Goal: Transaction & Acquisition: Purchase product/service

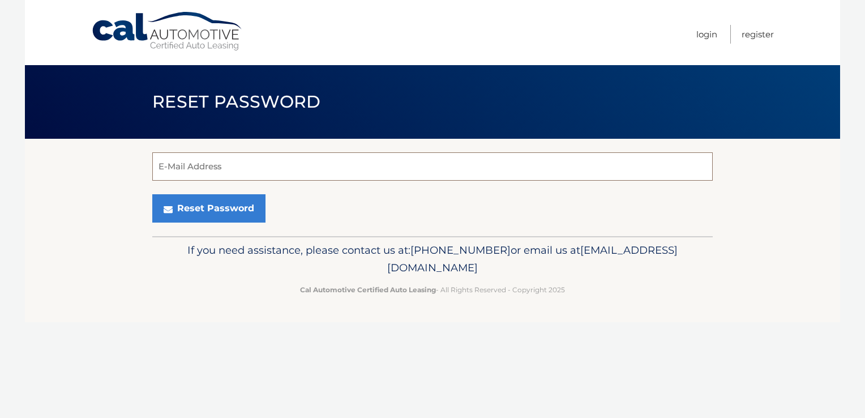
drag, startPoint x: 196, startPoint y: 167, endPoint x: 187, endPoint y: 169, distance: 9.3
click at [187, 169] on input "E-Mail Address" at bounding box center [432, 166] width 561 height 28
type input "[EMAIL_ADDRESS][DOMAIN_NAME]"
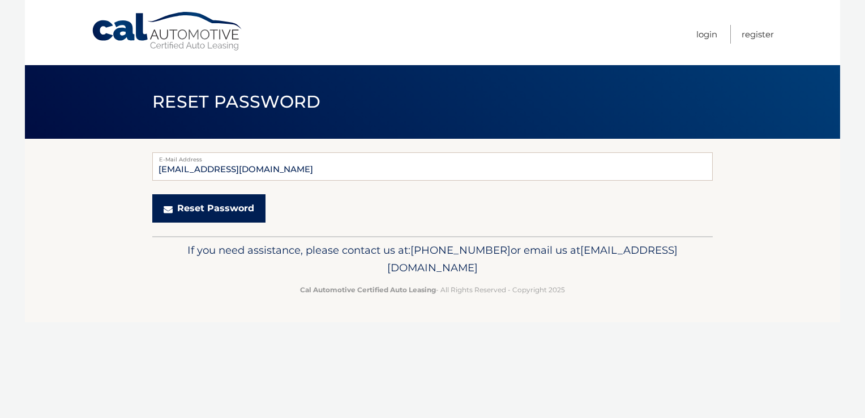
click at [189, 206] on button "Reset Password" at bounding box center [208, 208] width 113 height 28
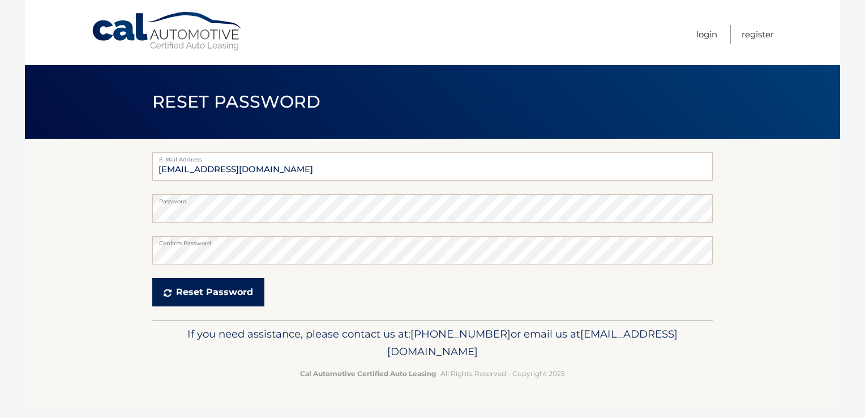
click at [163, 291] on button "Reset Password" at bounding box center [208, 292] width 112 height 28
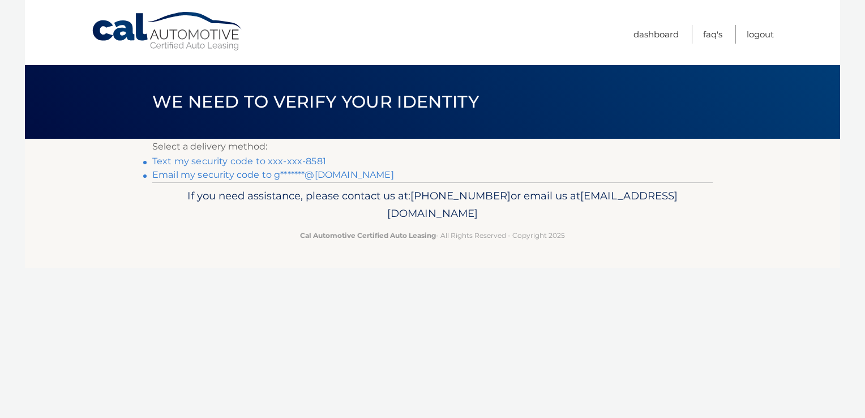
click at [279, 161] on link "Text my security code to xxx-xxx-8581" at bounding box center [239, 161] width 174 height 11
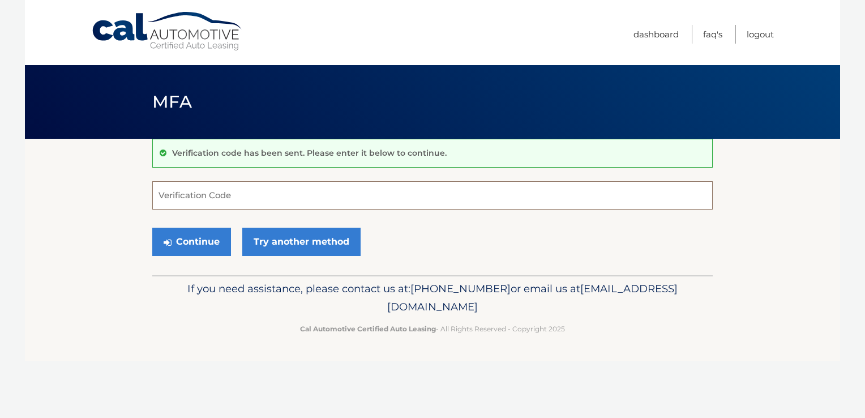
click at [208, 204] on input "Verification Code" at bounding box center [432, 195] width 561 height 28
type input "667036"
click at [175, 244] on button "Continue" at bounding box center [191, 242] width 79 height 28
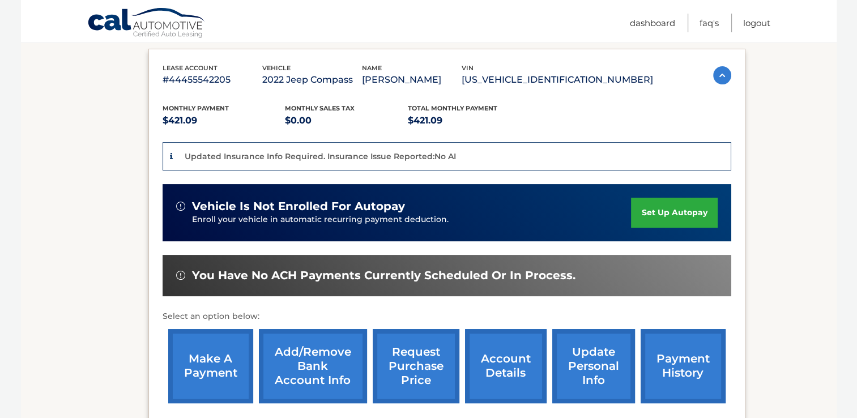
scroll to position [227, 0]
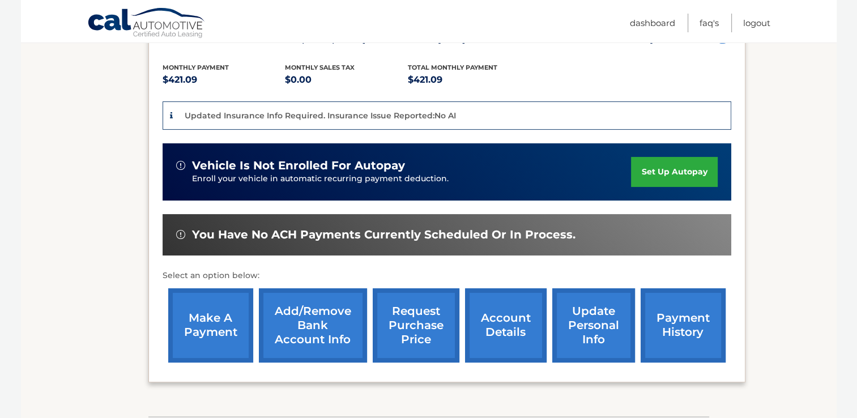
click at [204, 313] on link "make a payment" at bounding box center [210, 325] width 85 height 74
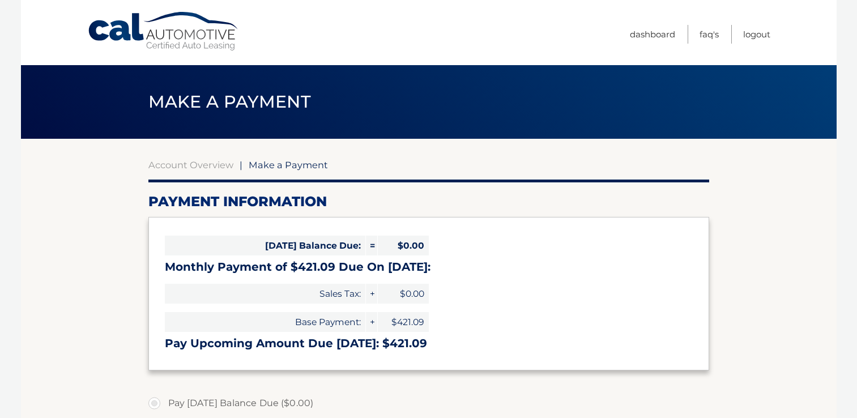
select select "YTdmMDkyNjUtYWFjMy00MDk2LTg2ODctMzIzZmM4YTU1OTM4"
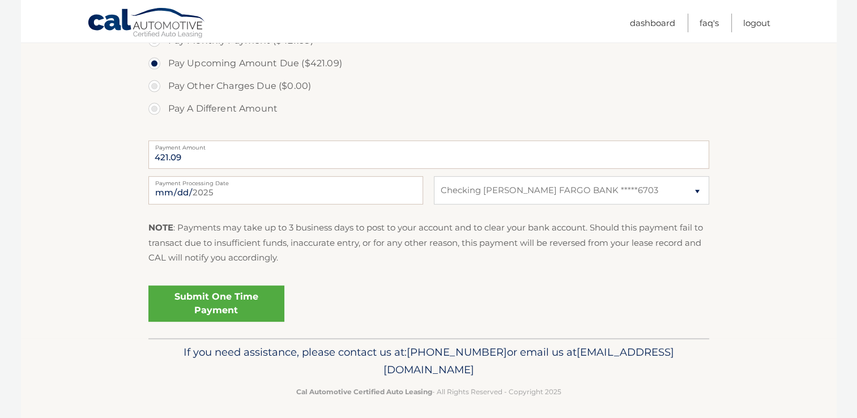
scroll to position [390, 0]
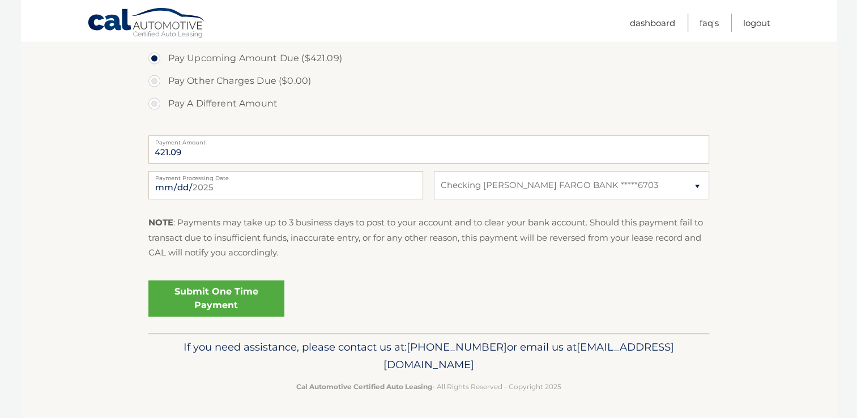
click at [190, 296] on link "Submit One Time Payment" at bounding box center [216, 298] width 136 height 36
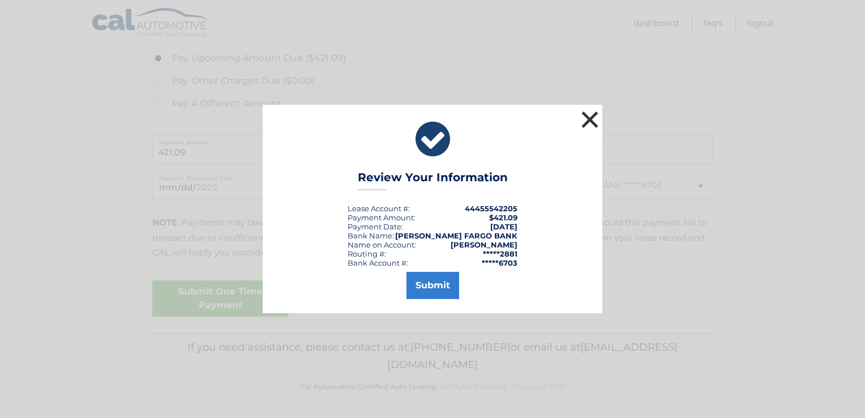
click at [590, 117] on button "×" at bounding box center [590, 119] width 23 height 23
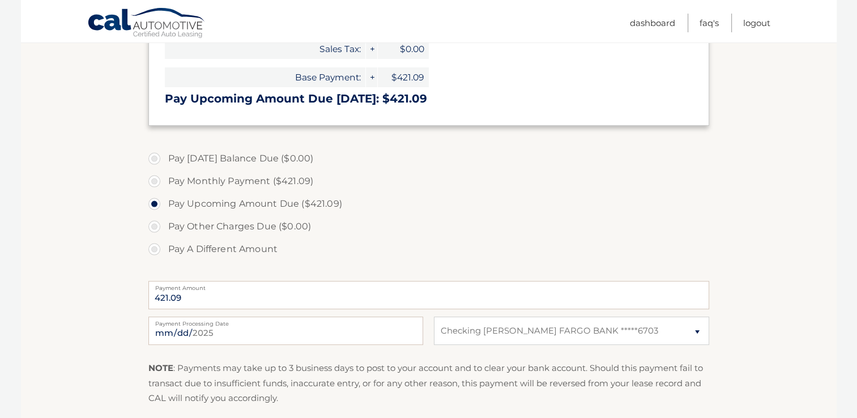
scroll to position [220, 0]
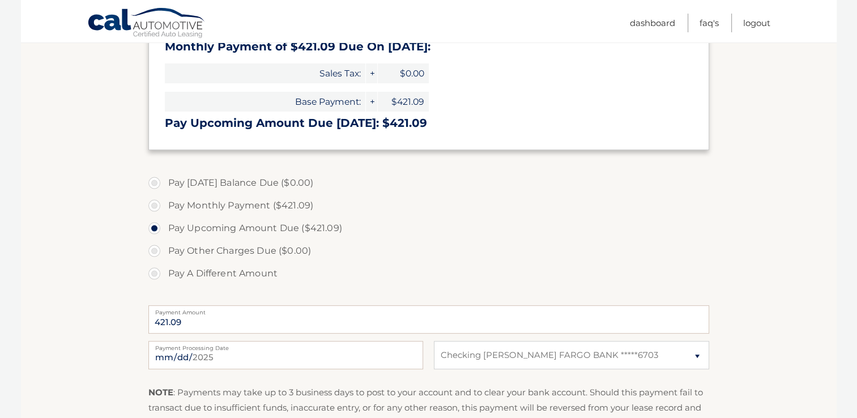
click at [159, 206] on label "Pay Monthly Payment ($421.09)" at bounding box center [428, 205] width 561 height 23
click at [159, 206] on input "Pay Monthly Payment ($421.09)" at bounding box center [158, 203] width 11 height 18
radio input "true"
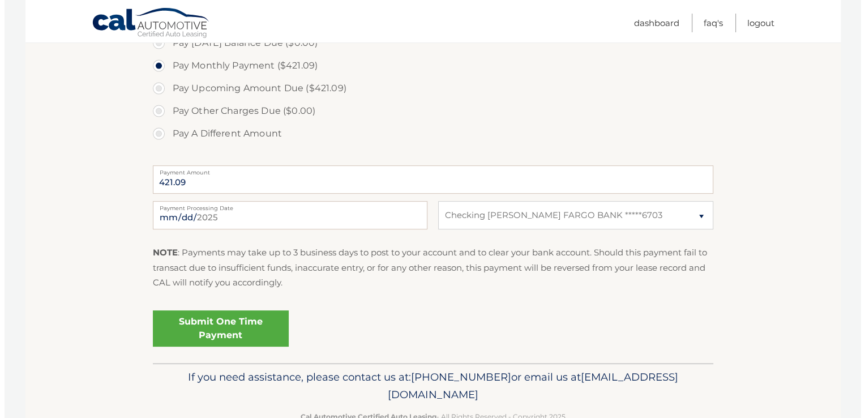
scroll to position [390, 0]
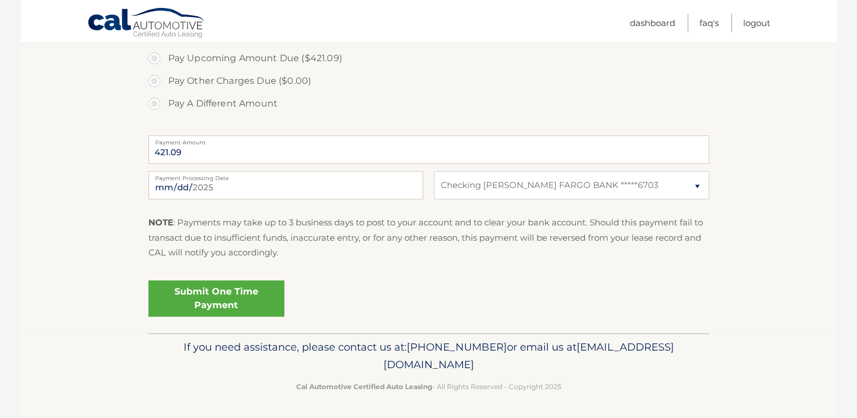
click at [184, 297] on link "Submit One Time Payment" at bounding box center [216, 298] width 136 height 36
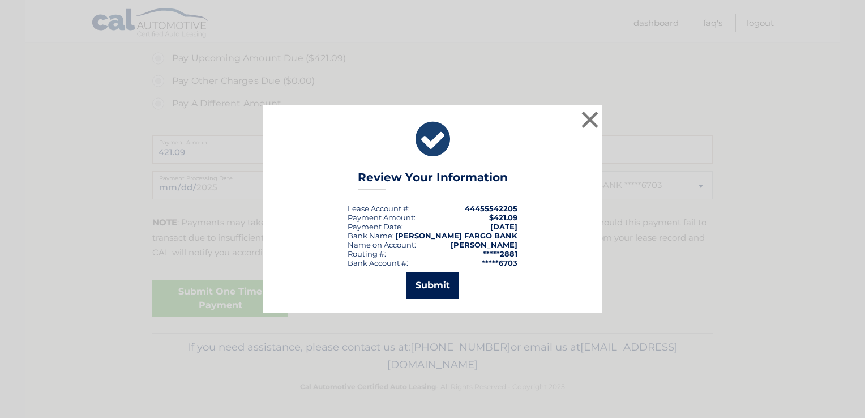
click at [428, 282] on button "Submit" at bounding box center [433, 285] width 53 height 27
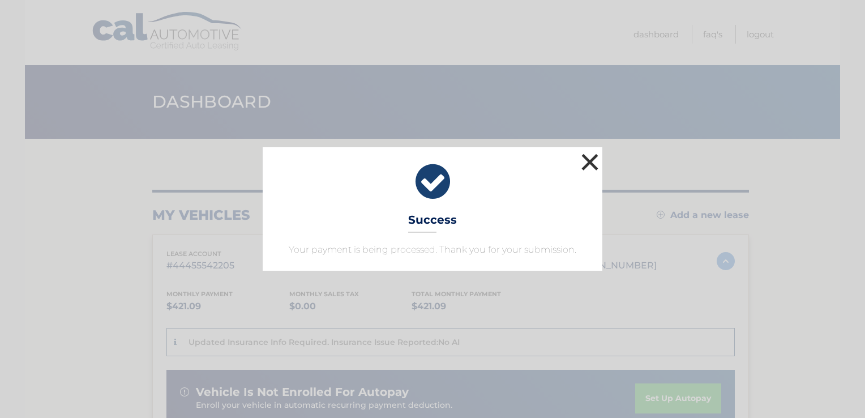
drag, startPoint x: 596, startPoint y: 163, endPoint x: 590, endPoint y: 163, distance: 6.2
click at [595, 163] on button "×" at bounding box center [590, 162] width 23 height 23
